Goal: Find specific page/section: Find specific page/section

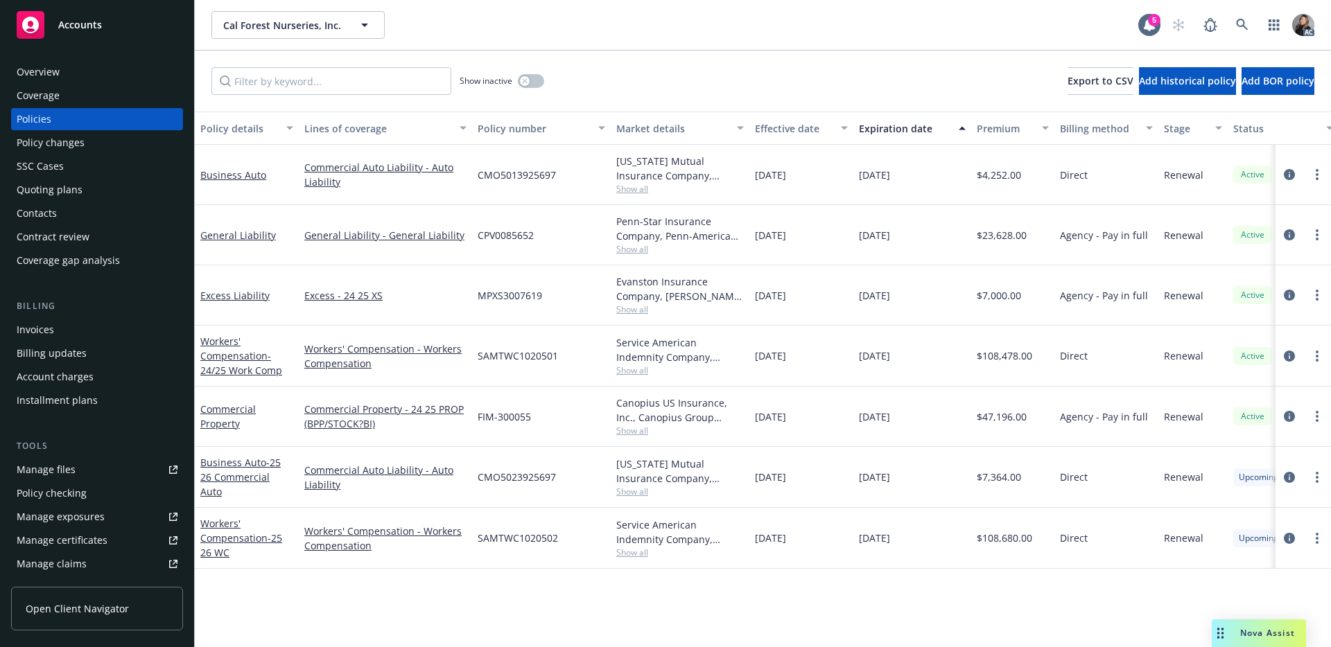
click at [573, 44] on div "Cal Forest Nurseries, Inc. Cal Forest Nurseries, Inc. 5 AC" at bounding box center [763, 25] width 1136 height 50
